Goal: Task Accomplishment & Management: Complete application form

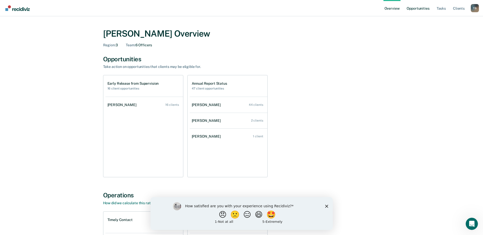
click at [422, 7] on link "Opportunities" at bounding box center [418, 8] width 25 height 16
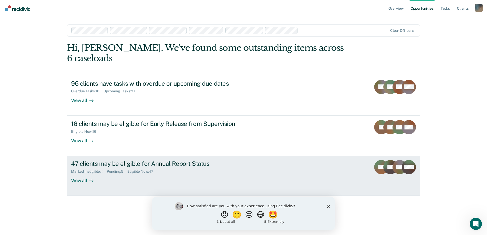
click at [130, 160] on div "47 clients may be eligible for Annual Report Status" at bounding box center [160, 163] width 179 height 7
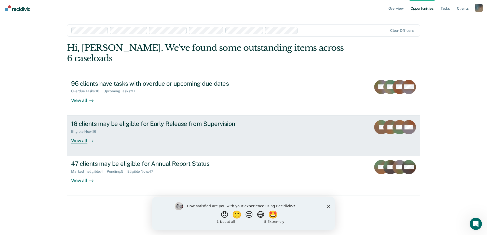
click at [118, 120] on div "16 clients may be eligible for Early Release from Supervision" at bounding box center [160, 123] width 179 height 7
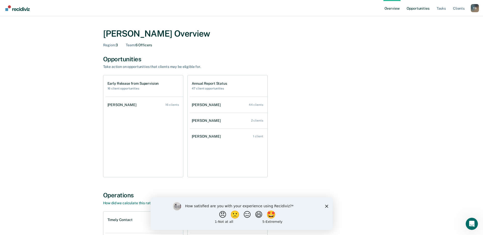
click at [419, 6] on link "Opportunities" at bounding box center [418, 8] width 25 height 16
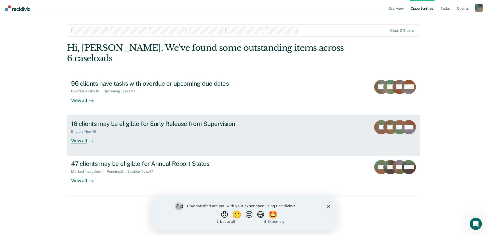
click at [127, 120] on div "16 clients may be eligible for Early Release from Supervision" at bounding box center [160, 123] width 179 height 7
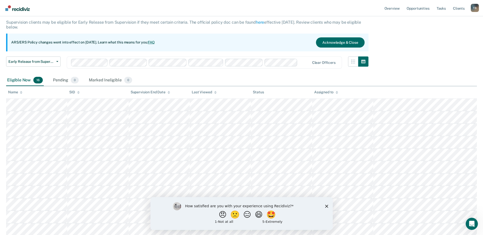
scroll to position [51, 0]
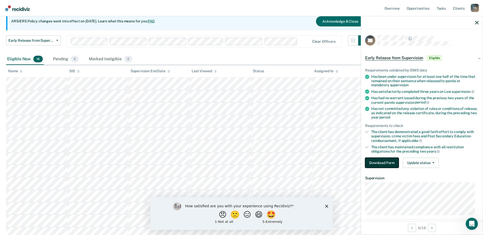
click at [383, 164] on button "Download Form" at bounding box center [382, 163] width 34 height 10
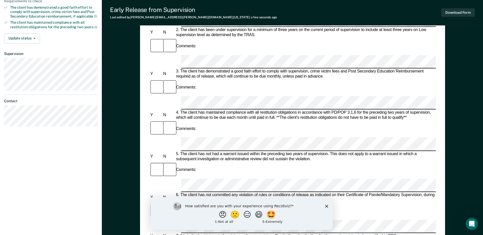
scroll to position [127, 0]
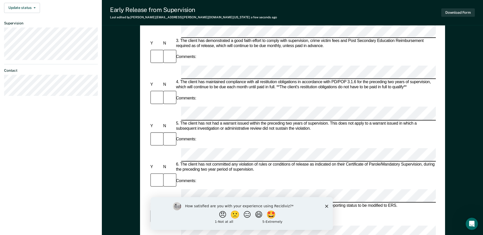
scroll to position [76, 0]
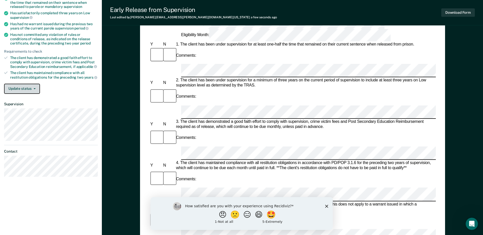
click at [30, 89] on button "Update status" at bounding box center [22, 89] width 36 height 10
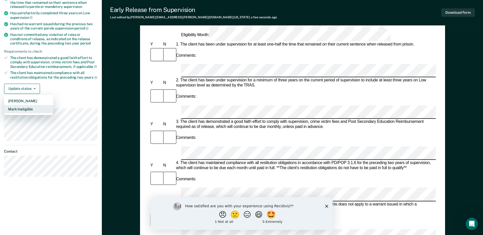
click at [31, 110] on button "Mark Ineligible" at bounding box center [28, 109] width 49 height 8
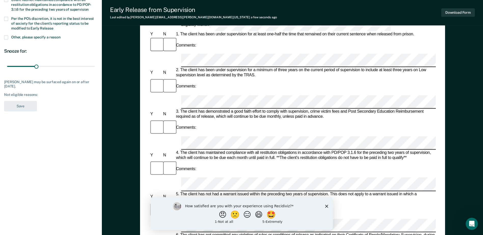
scroll to position [25, 0]
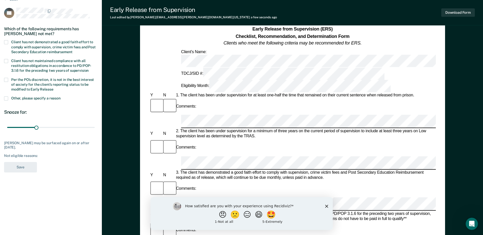
click at [46, 157] on div "Not eligible reasons:" at bounding box center [51, 156] width 94 height 4
click at [44, 157] on div "Not eligible reasons:" at bounding box center [51, 156] width 94 height 4
click at [43, 154] on div "Not eligible reasons:" at bounding box center [51, 156] width 94 height 4
click at [59, 166] on div "EH Which of the following requirements has [PERSON_NAME] not met? Client has no…" at bounding box center [51, 92] width 94 height 168
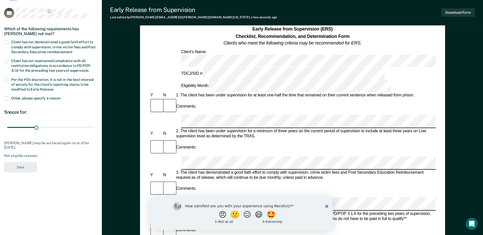
click at [6, 41] on span at bounding box center [6, 42] width 4 height 4
click at [72, 50] on input "Client has not demonstrated a good faith effort to comply with supervision, cri…" at bounding box center [72, 50] width 0 height 0
click at [6, 79] on span at bounding box center [6, 80] width 4 height 4
click at [53, 88] on input "Per the PO’s discretion, it is not in the best interest of society for the clie…" at bounding box center [53, 88] width 0 height 0
click at [20, 167] on button "Save" at bounding box center [20, 167] width 33 height 10
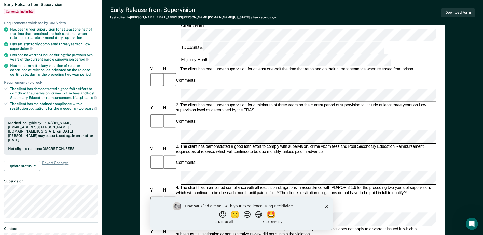
scroll to position [0, 0]
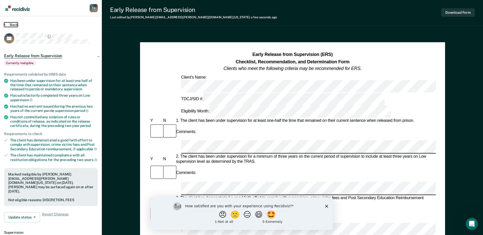
click at [5, 24] on icon at bounding box center [5, 24] width 2 height 4
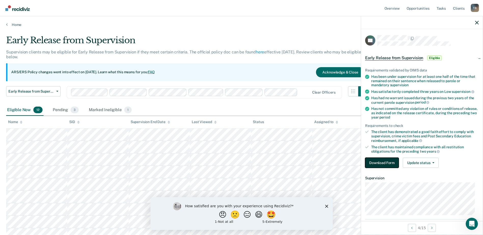
click at [379, 158] on button "Download Form" at bounding box center [382, 163] width 34 height 10
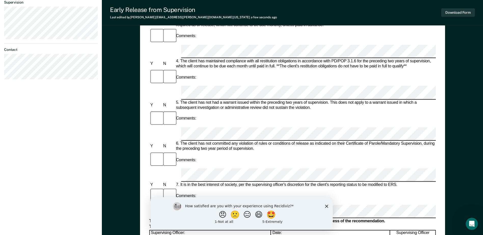
scroll to position [25, 0]
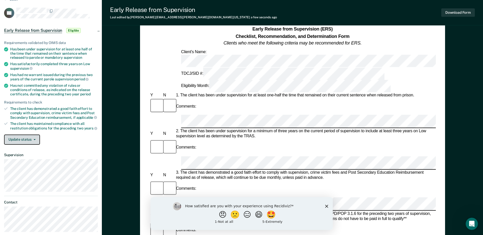
click at [25, 139] on button "Update status" at bounding box center [22, 140] width 36 height 10
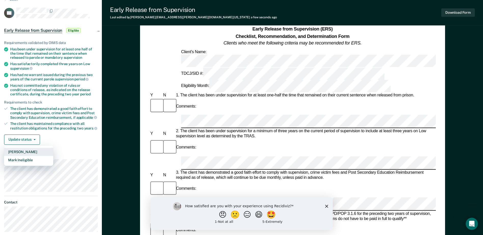
click at [19, 149] on button "[PERSON_NAME]" at bounding box center [28, 152] width 49 height 8
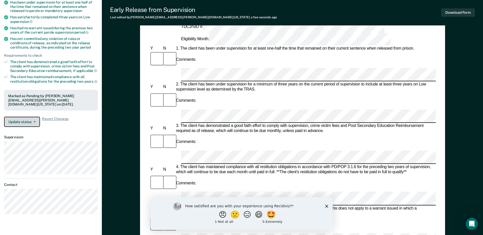
scroll to position [76, 0]
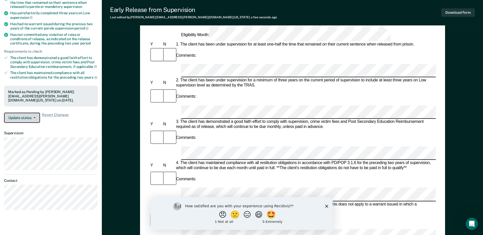
click at [35, 117] on icon "button" at bounding box center [35, 117] width 2 height 1
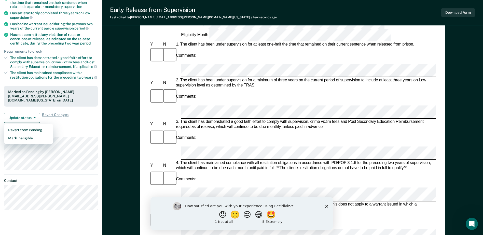
click at [75, 131] on dt "Supervision" at bounding box center [51, 133] width 94 height 4
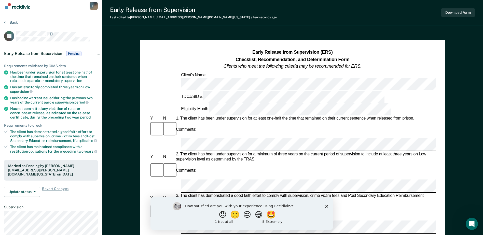
scroll to position [0, 0]
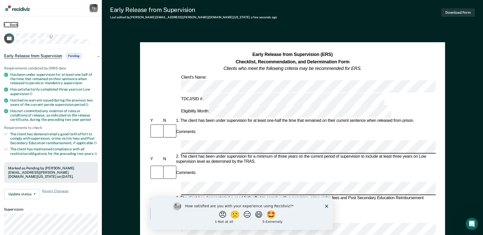
click at [5, 24] on icon at bounding box center [5, 24] width 2 height 4
